Goal: Task Accomplishment & Management: Manage account settings

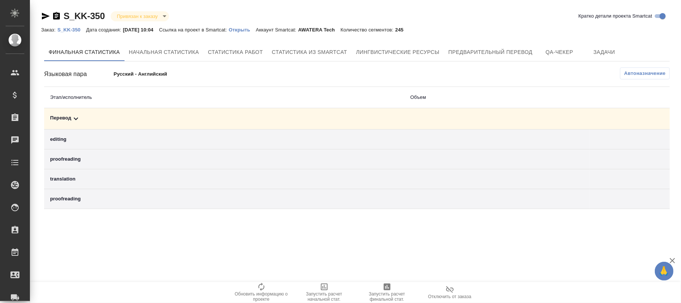
click at [73, 29] on p "S_KK-350" at bounding box center [71, 30] width 29 height 6
click at [627, 72] on button "Автоназначение" at bounding box center [645, 73] width 50 height 12
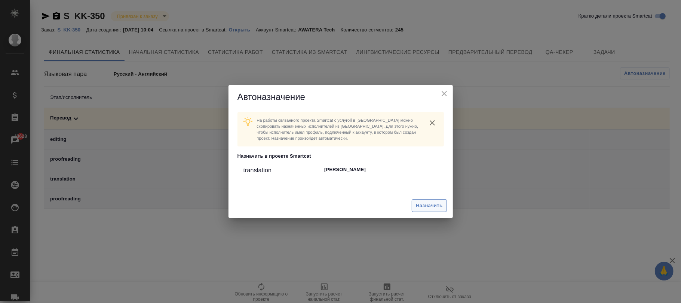
click at [428, 205] on span "Назначить" at bounding box center [429, 205] width 27 height 9
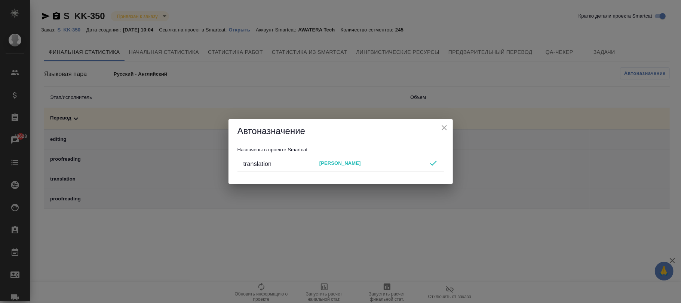
click at [443, 129] on icon "close" at bounding box center [444, 127] width 5 height 5
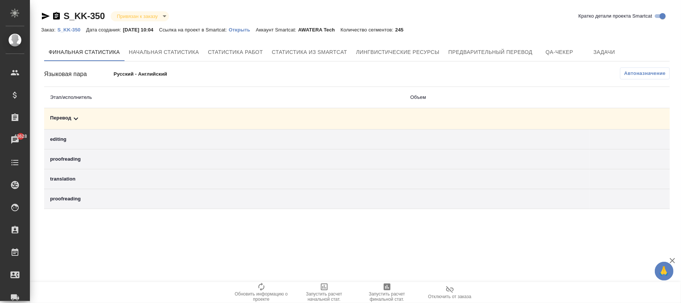
click at [628, 70] on span "Автоназначение" at bounding box center [645, 73] width 42 height 7
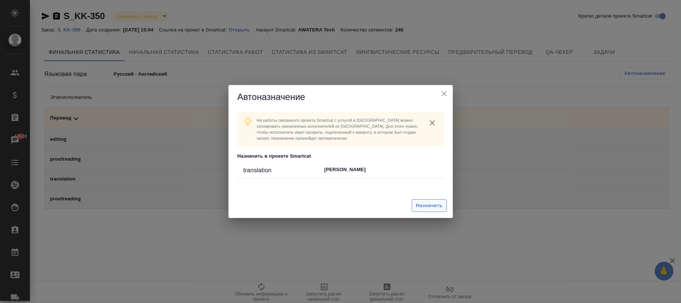
click at [435, 200] on button "Назначить" at bounding box center [429, 205] width 35 height 13
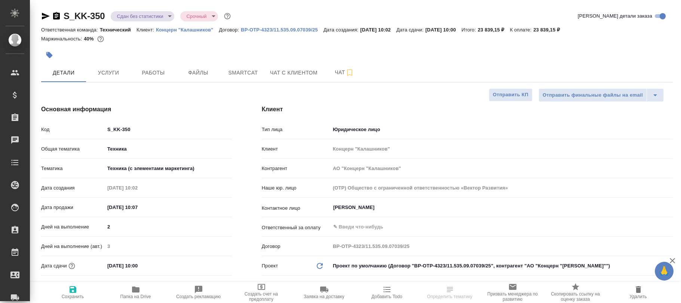
select select "RU"
click at [159, 73] on span "Работы" at bounding box center [153, 72] width 36 height 9
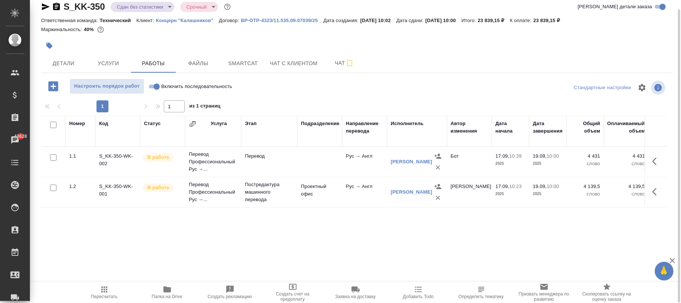
scroll to position [0, 251]
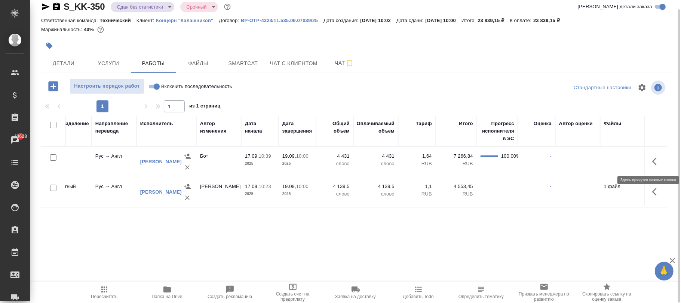
click at [657, 163] on icon "button" at bounding box center [656, 161] width 9 height 9
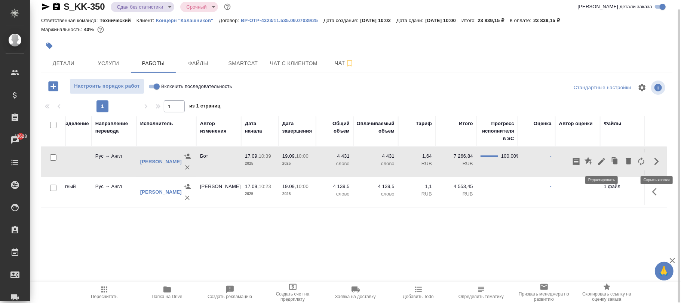
click at [598, 161] on icon "button" at bounding box center [601, 161] width 9 height 9
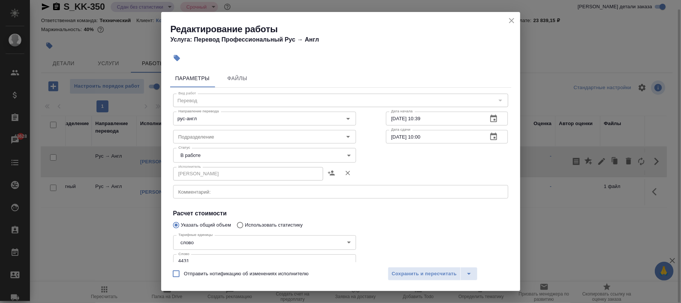
click at [512, 20] on icon "close" at bounding box center [511, 20] width 9 height 9
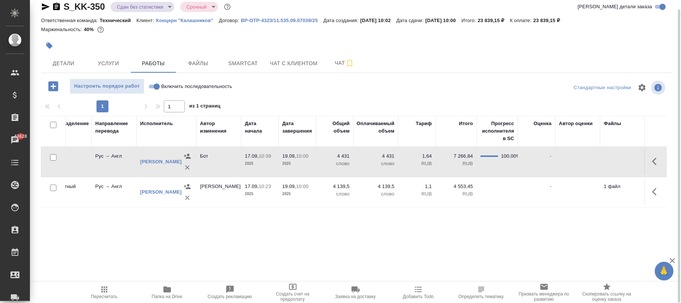
click at [318, 159] on td "4 431 слово" at bounding box center [334, 161] width 37 height 26
click at [570, 189] on td at bounding box center [577, 192] width 45 height 26
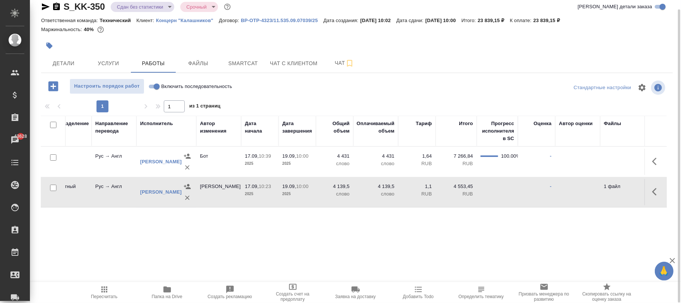
click at [653, 191] on icon "button" at bounding box center [654, 191] width 4 height 7
click at [633, 192] on button "button" at bounding box center [628, 192] width 13 height 18
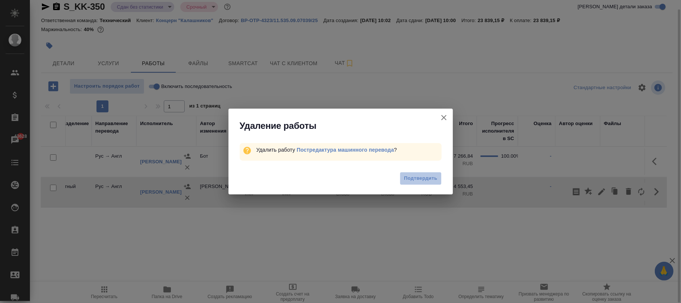
drag, startPoint x: 433, startPoint y: 179, endPoint x: 410, endPoint y: 220, distance: 47.4
click at [432, 179] on span "Подтвердить" at bounding box center [420, 178] width 33 height 9
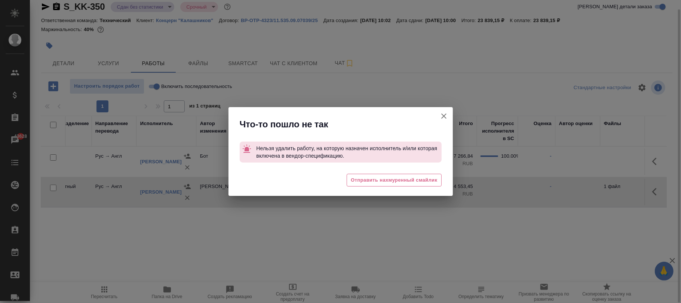
click at [444, 118] on icon "button" at bounding box center [443, 115] width 9 height 9
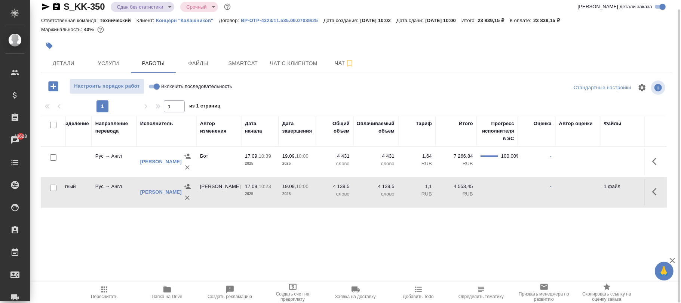
click at [188, 199] on icon "button" at bounding box center [187, 197] width 4 height 4
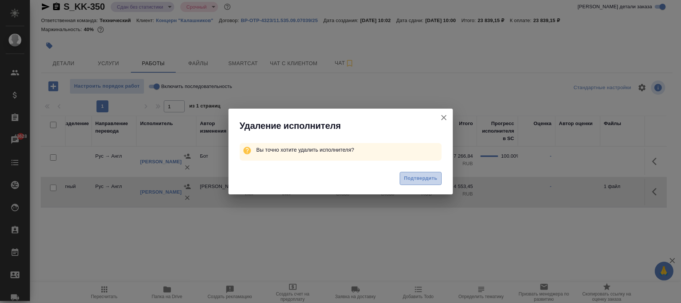
click at [419, 180] on span "Подтвердить" at bounding box center [420, 178] width 33 height 9
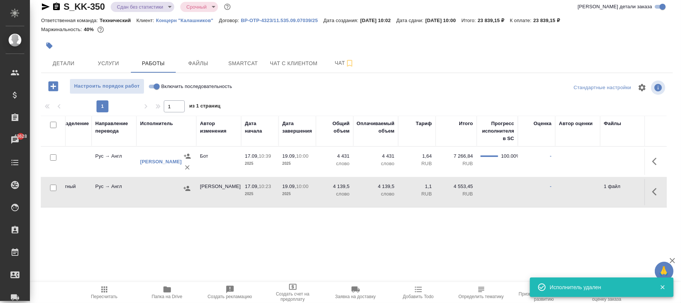
click at [656, 191] on icon "button" at bounding box center [656, 191] width 9 height 9
drag, startPoint x: 631, startPoint y: 191, endPoint x: 467, endPoint y: 187, distance: 164.6
click at [631, 191] on icon "button" at bounding box center [628, 191] width 9 height 9
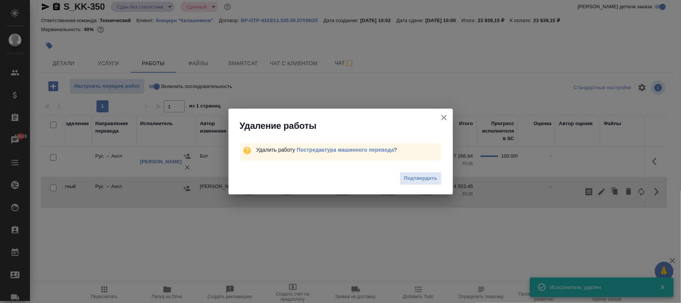
click at [423, 187] on div "Подтвердить" at bounding box center [341, 179] width 224 height 30
click at [420, 182] on span "Подтвердить" at bounding box center [420, 178] width 33 height 9
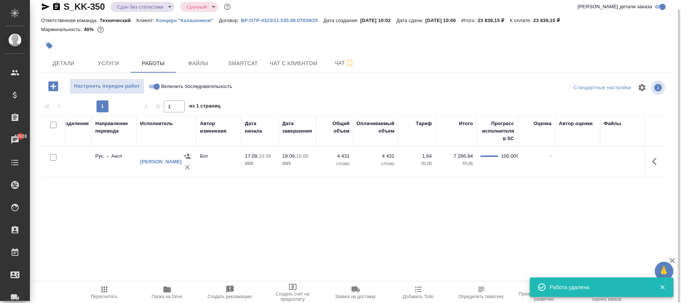
click at [104, 288] on icon "button" at bounding box center [104, 289] width 9 height 9
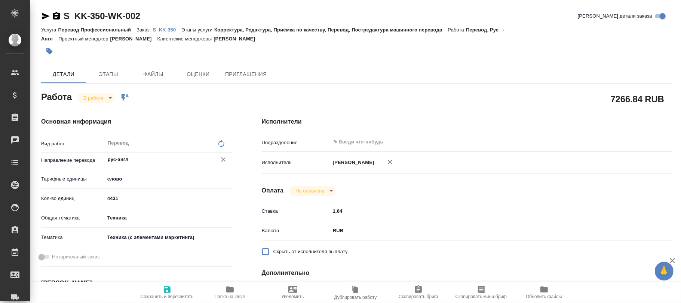
type textarea "x"
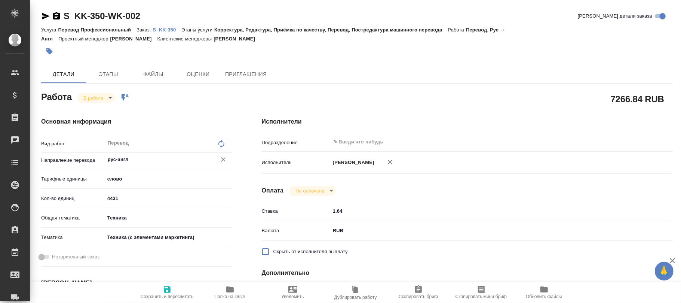
type textarea "x"
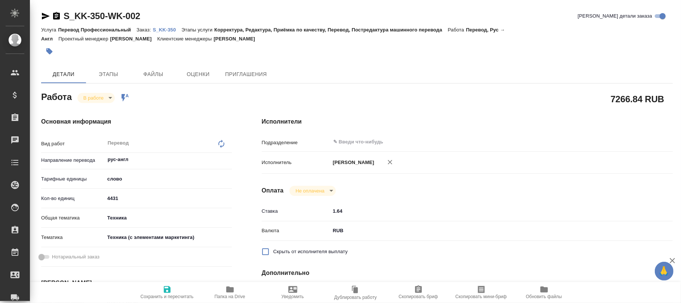
type textarea "x"
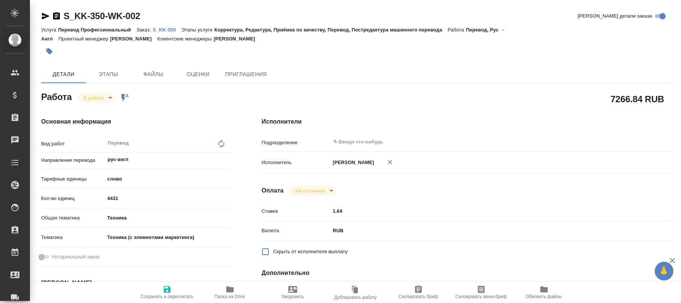
click at [223, 142] on icon at bounding box center [221, 143] width 9 height 9
type textarea "x"
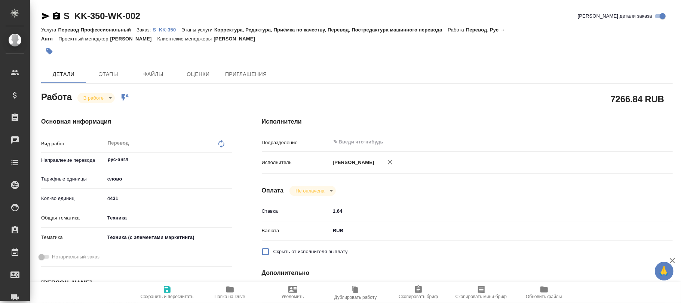
type textarea "x"
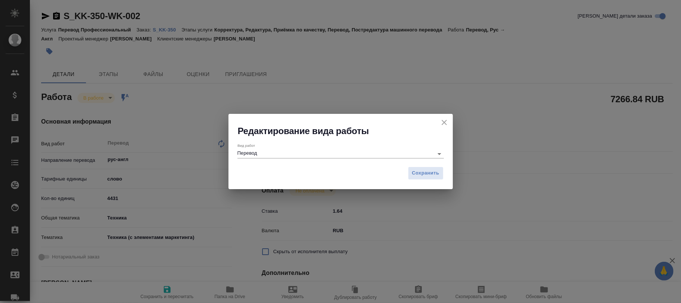
type textarea "x"
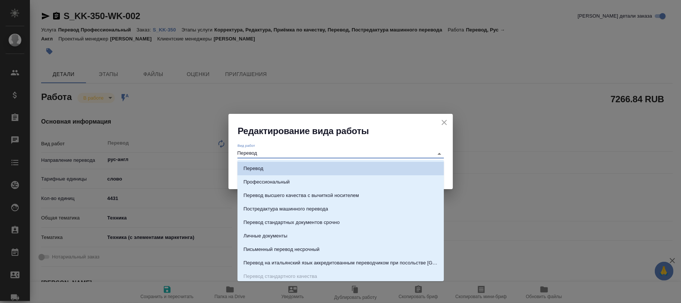
drag, startPoint x: 201, startPoint y: 141, endPoint x: 150, endPoint y: 132, distance: 52.5
click at [144, 133] on div "Редактирование вида работы Вид работ Перевод Сохранить" at bounding box center [340, 151] width 681 height 303
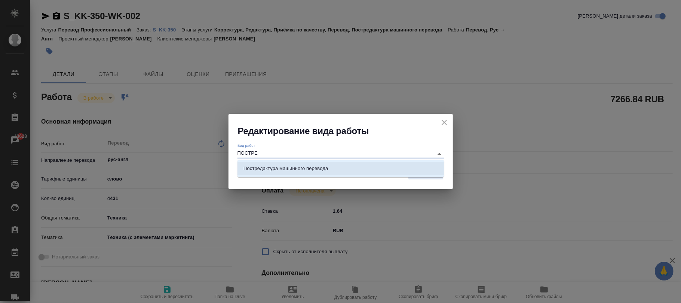
click at [287, 163] on li "Постредактура машинного перевода" at bounding box center [340, 168] width 206 height 13
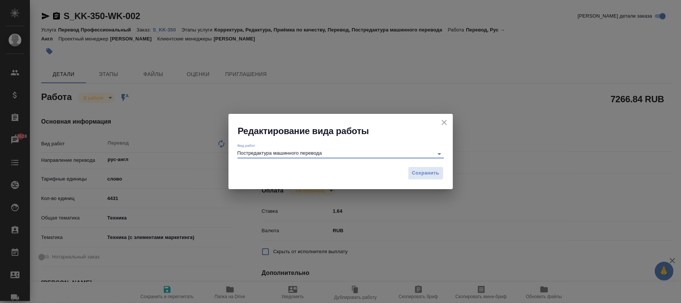
type input "Постредактура машинного перевода"
drag, startPoint x: 186, startPoint y: 283, endPoint x: 171, endPoint y: 274, distance: 17.6
drag, startPoint x: 171, startPoint y: 274, endPoint x: 443, endPoint y: 72, distance: 338.5
click at [444, 73] on div "Редактирование вида работы Вид работ Постредактура машинного перевода Сохранить" at bounding box center [340, 151] width 681 height 303
drag, startPoint x: 416, startPoint y: 174, endPoint x: 421, endPoint y: 170, distance: 6.7
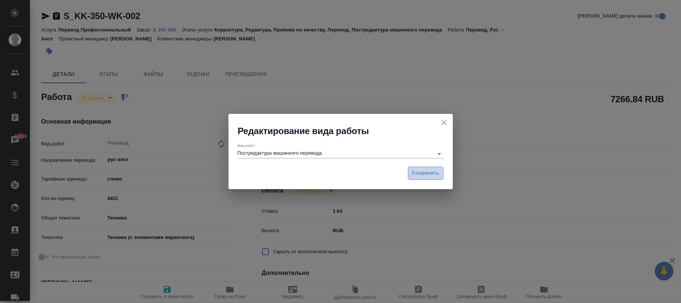
click at [419, 171] on span "Сохранить" at bounding box center [425, 173] width 27 height 9
type textarea "x"
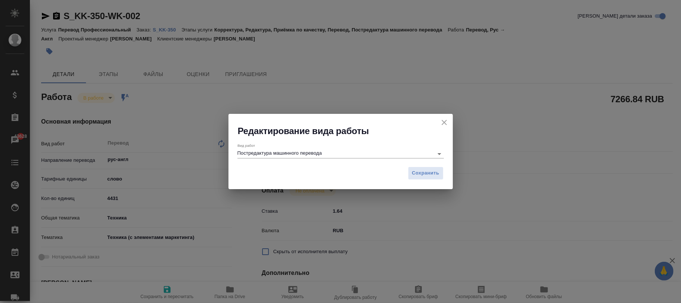
type textarea "x"
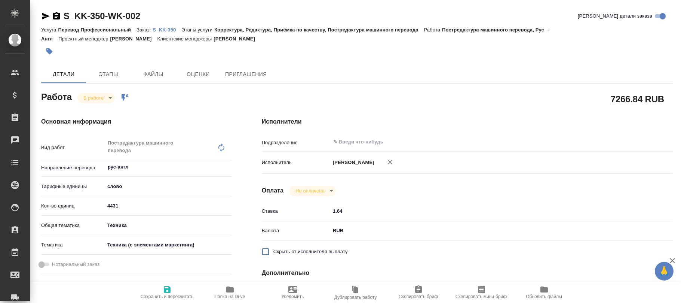
type textarea "x"
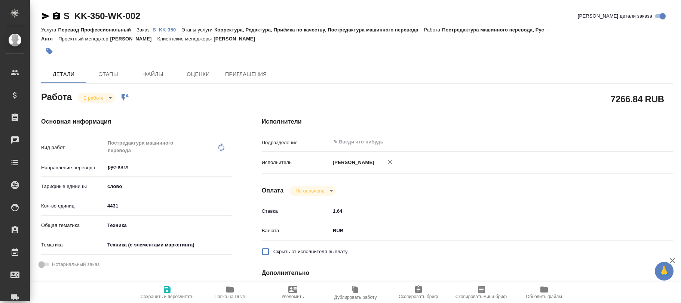
type textarea "x"
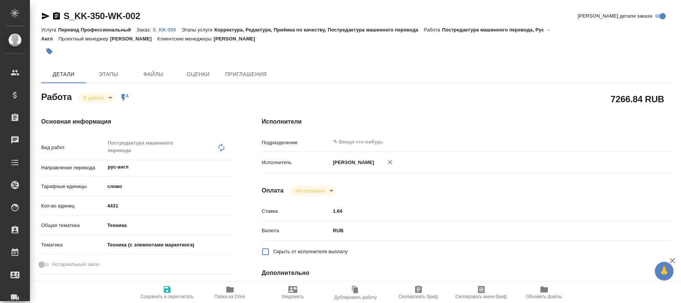
type textarea "x"
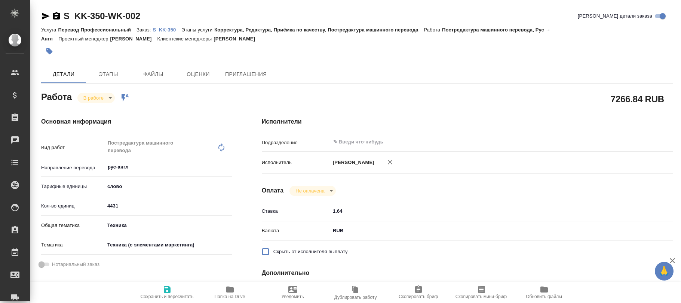
type textarea "x"
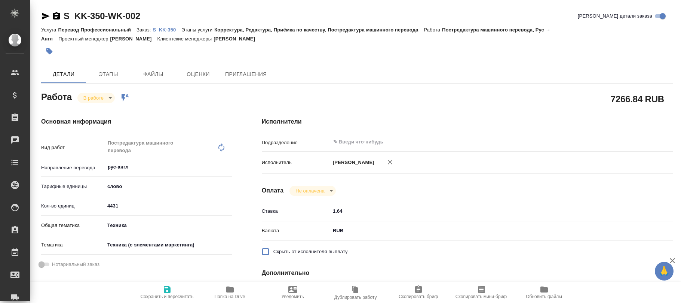
type textarea "x"
